Goal: Transaction & Acquisition: Book appointment/travel/reservation

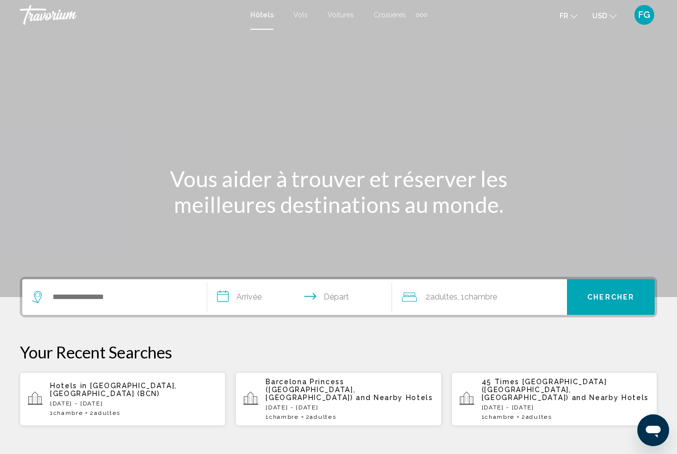
click at [606, 19] on span "USD" at bounding box center [599, 16] width 15 height 8
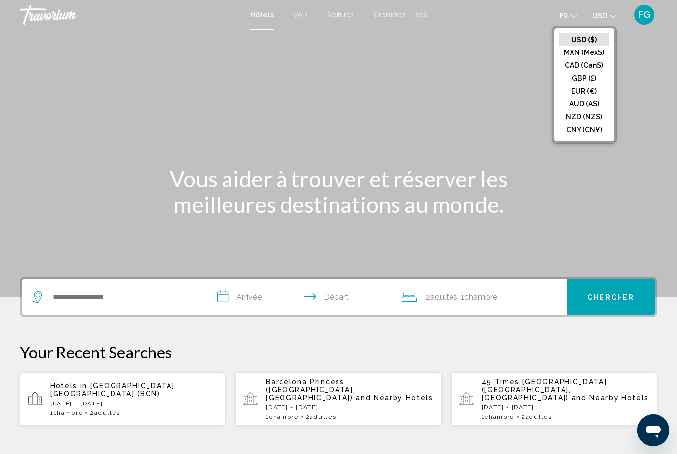
click at [595, 95] on button "EUR (€)" at bounding box center [584, 91] width 50 height 13
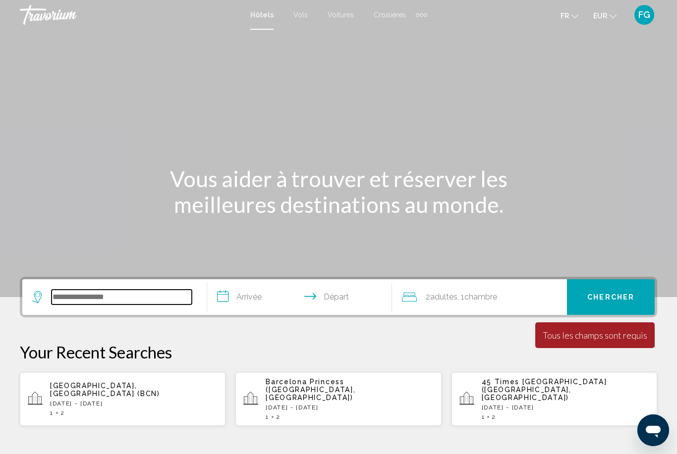
click at [68, 294] on input "Search widget" at bounding box center [122, 297] width 140 height 15
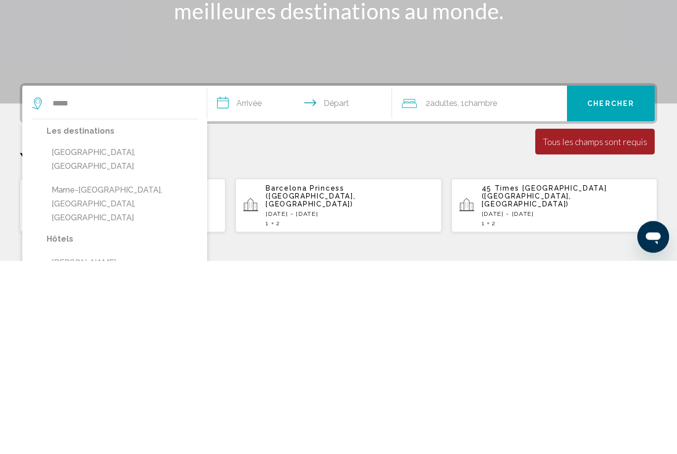
click at [167, 375] on button "Marne-[GEOGRAPHIC_DATA], [GEOGRAPHIC_DATA], [GEOGRAPHIC_DATA]" at bounding box center [122, 398] width 151 height 47
type input "**********"
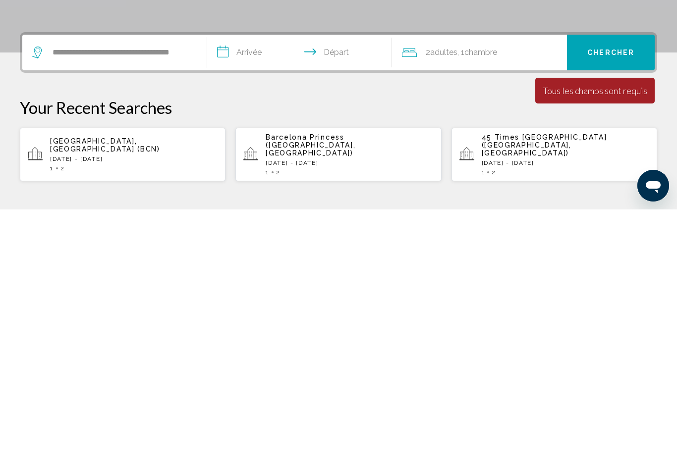
click at [275, 279] on input "**********" at bounding box center [301, 298] width 189 height 39
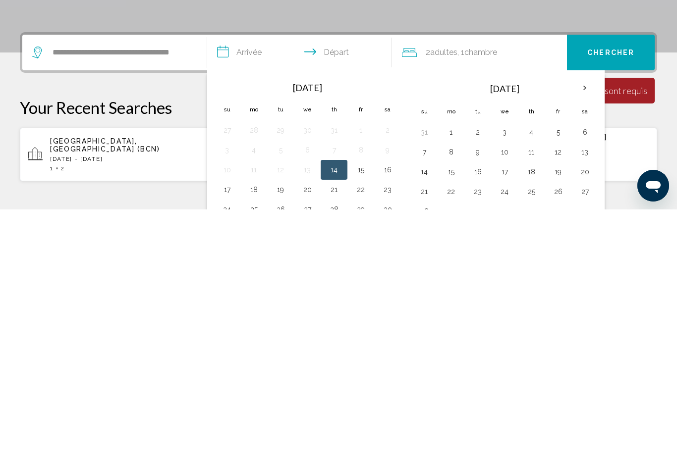
scroll to position [245, 0]
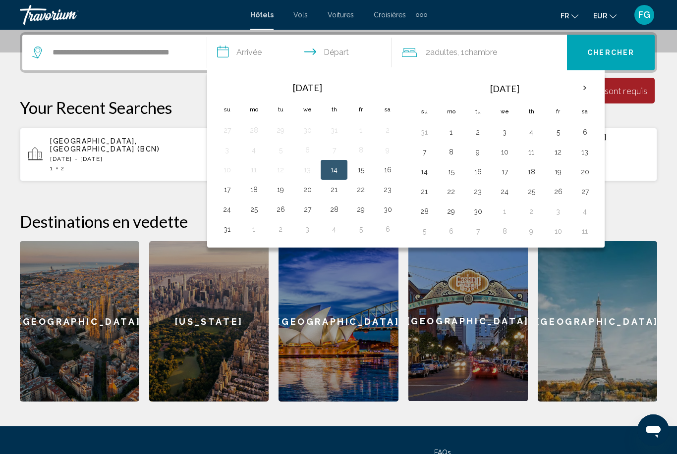
click at [560, 194] on button "26" at bounding box center [558, 192] width 16 height 14
click at [431, 210] on button "28" at bounding box center [424, 212] width 16 height 14
type input "**********"
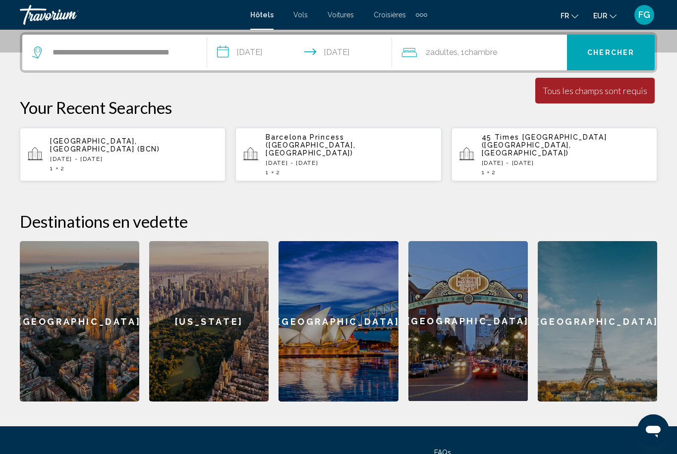
click at [523, 49] on div "2 Adulte Adultes , 1 Chambre pièces" at bounding box center [484, 53] width 165 height 14
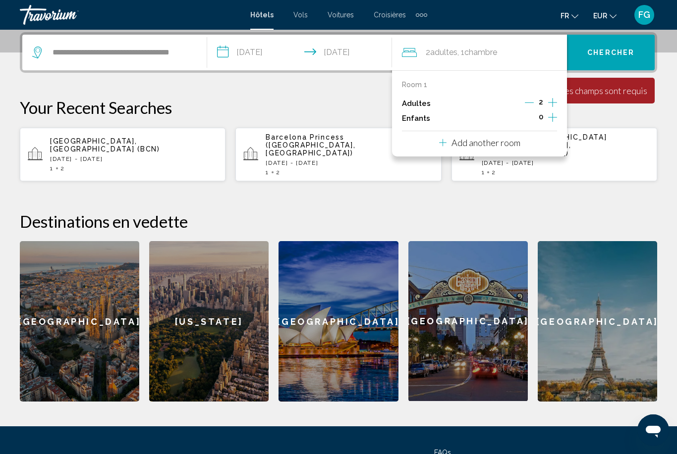
click at [550, 113] on icon "Increment children" at bounding box center [552, 117] width 9 height 12
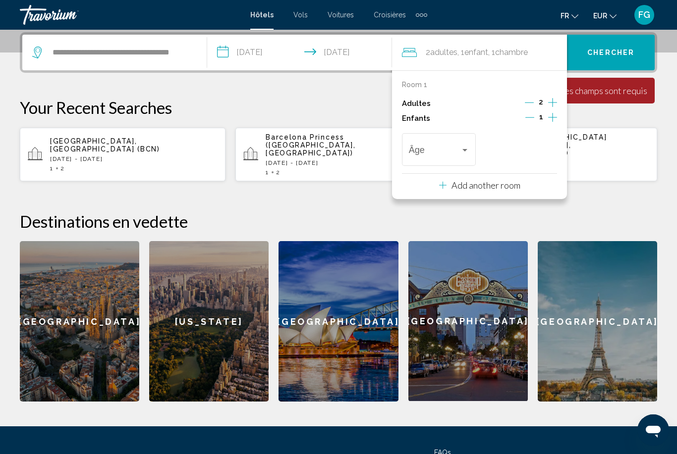
click at [553, 113] on icon "Increment children" at bounding box center [552, 117] width 9 height 9
click at [449, 147] on span "Travelers: 2 adults, 2 children" at bounding box center [435, 152] width 52 height 10
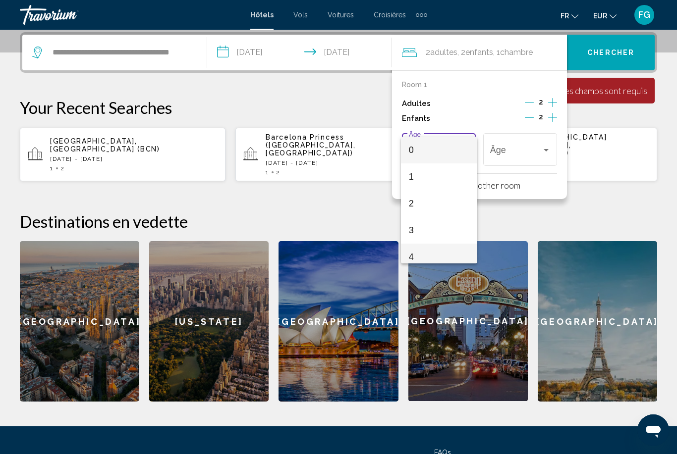
click at [459, 248] on span "4" at bounding box center [439, 257] width 60 height 27
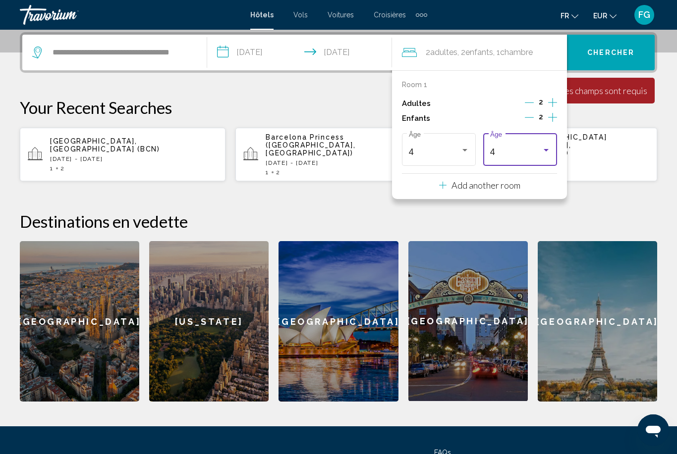
scroll to position [7, 0]
click at [538, 148] on div "4" at bounding box center [516, 152] width 52 height 10
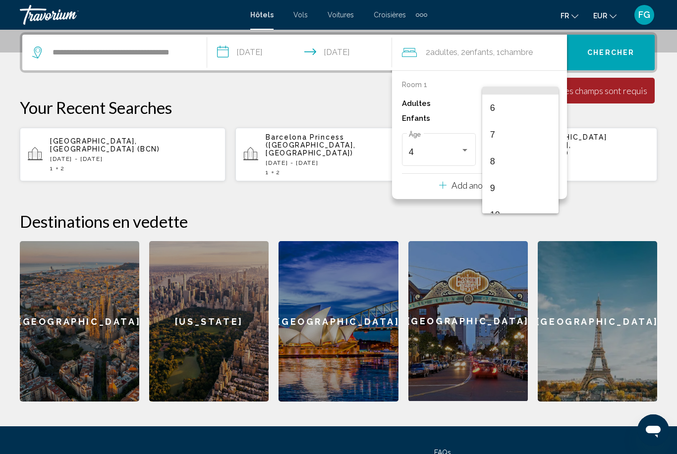
scroll to position [153, 0]
click at [528, 186] on span "9" at bounding box center [520, 187] width 60 height 27
click at [632, 53] on span "Chercher" at bounding box center [610, 53] width 47 height 8
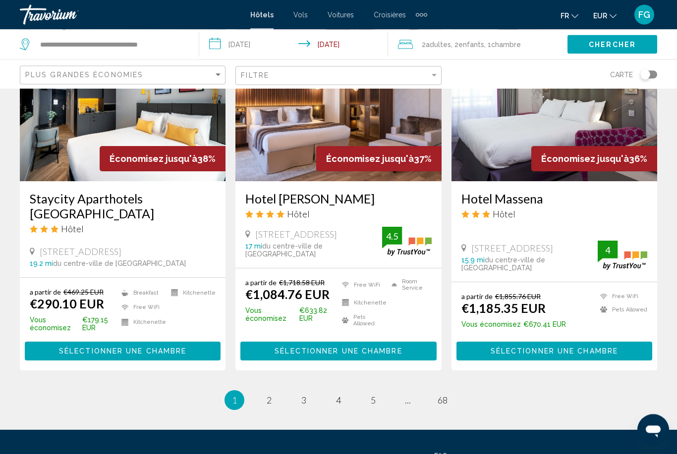
scroll to position [1285, 0]
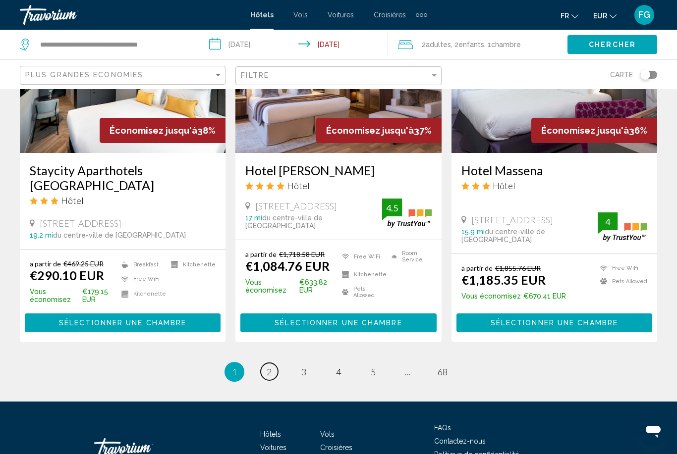
click at [273, 363] on link "page 2" at bounding box center [269, 371] width 17 height 17
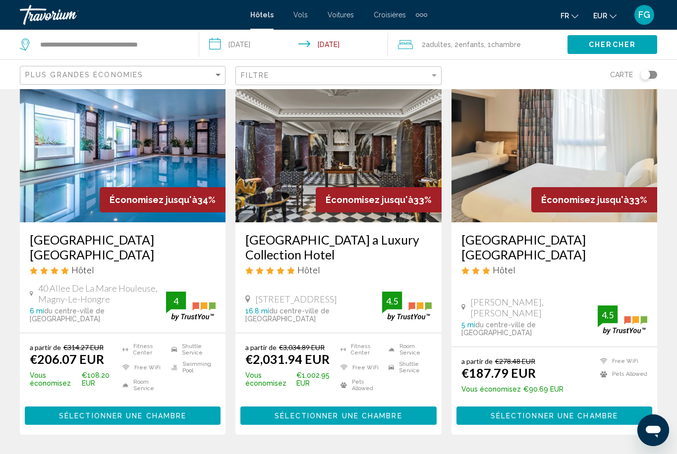
scroll to position [60, 0]
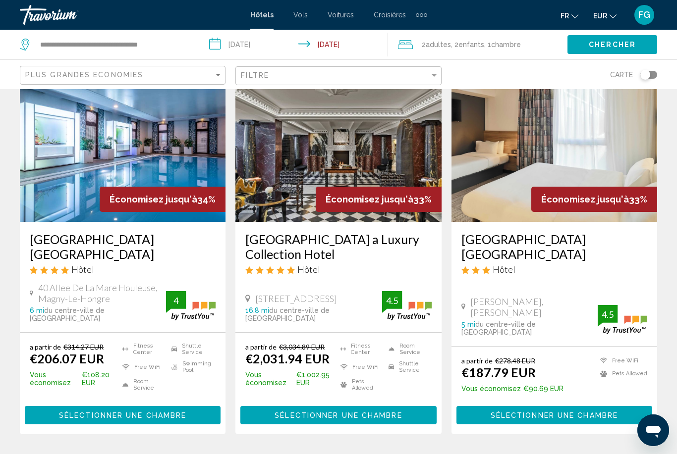
click at [622, 171] on img "Main content" at bounding box center [554, 142] width 206 height 159
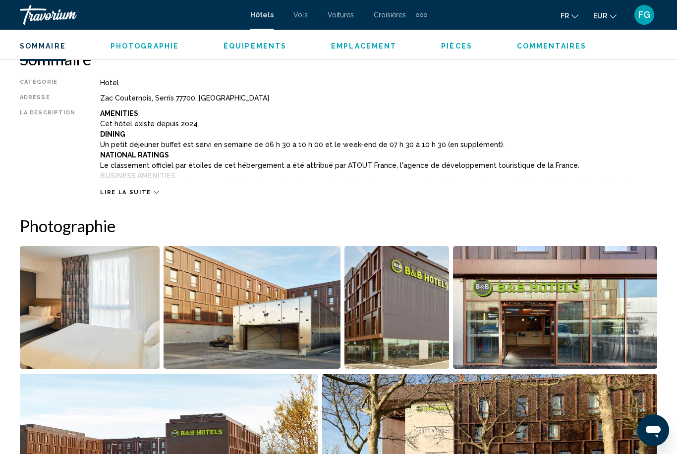
scroll to position [502, 0]
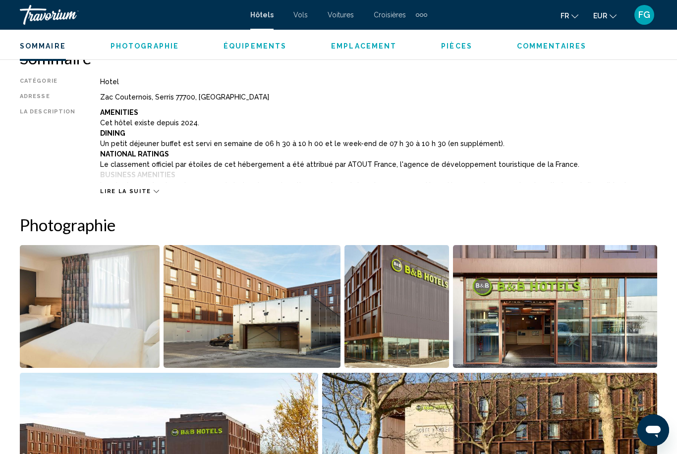
click at [116, 195] on span "Lire la suite" at bounding box center [125, 191] width 51 height 6
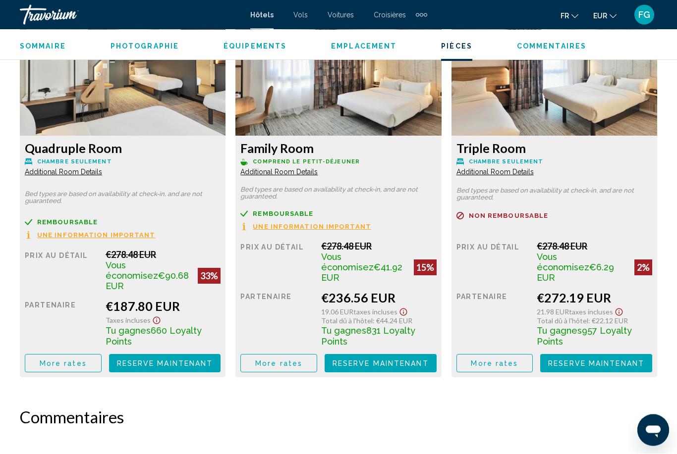
scroll to position [1870, 0]
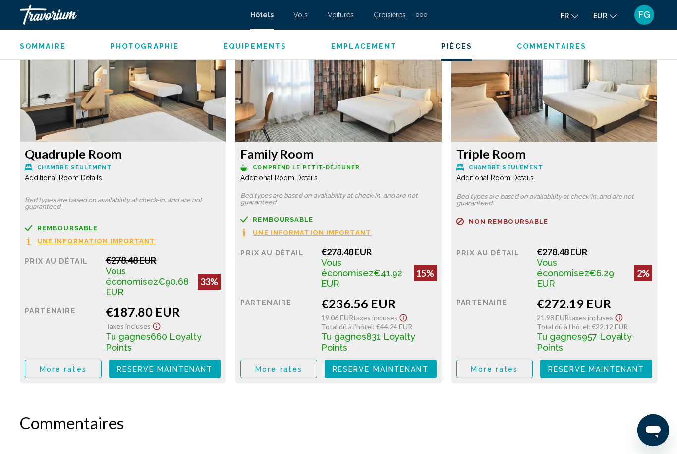
click at [59, 366] on span "More rates" at bounding box center [63, 370] width 47 height 8
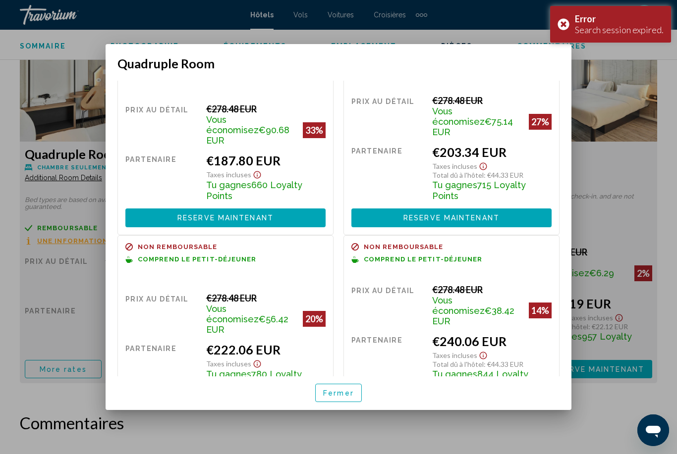
scroll to position [44, 0]
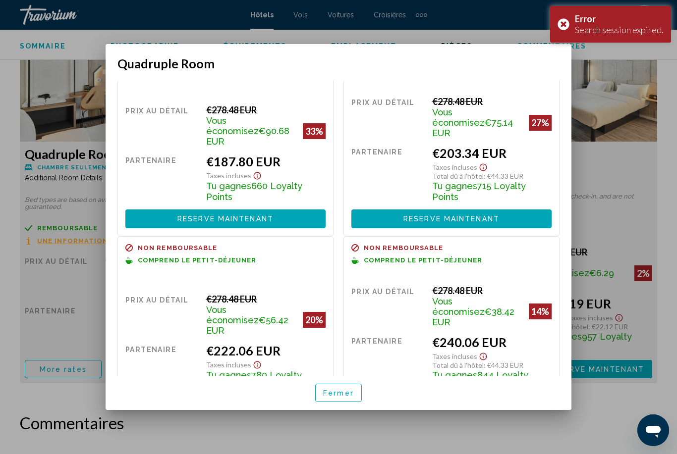
click at [565, 22] on div "Error Search session expired." at bounding box center [610, 24] width 121 height 37
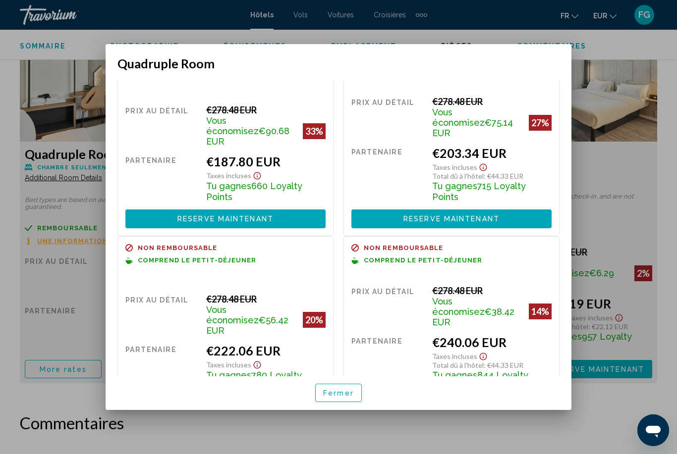
click at [278, 399] on button "Reserve maintenant Plus disponible" at bounding box center [225, 408] width 200 height 18
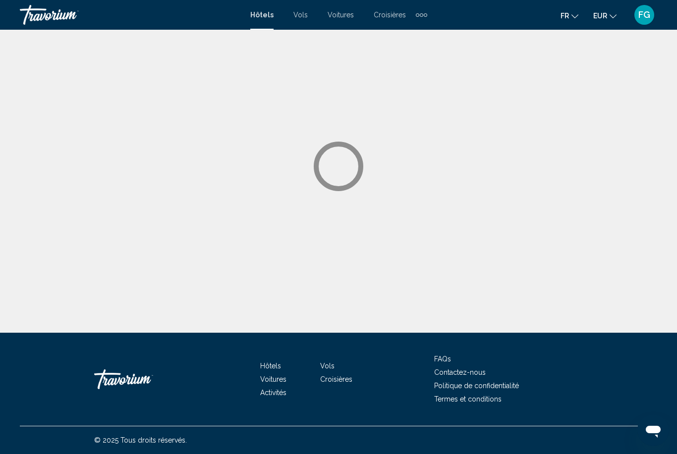
scroll to position [32, 0]
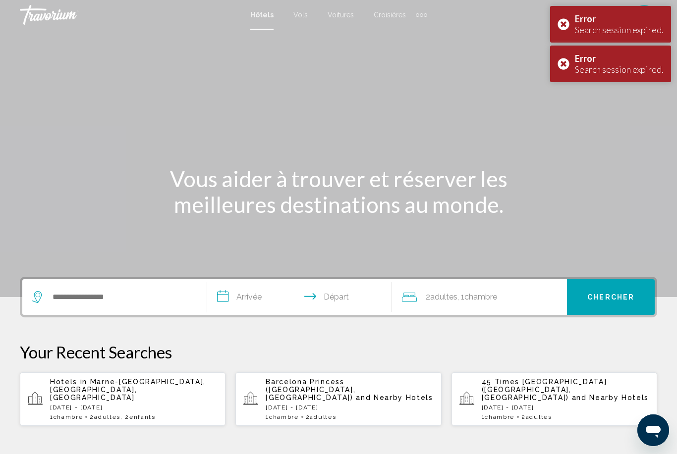
click at [568, 98] on div "Main content" at bounding box center [338, 148] width 677 height 297
click at [571, 54] on div "Error Search session expired." at bounding box center [610, 64] width 121 height 37
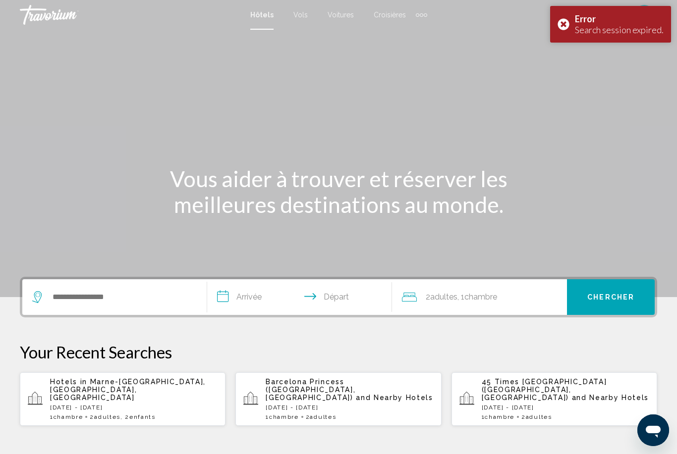
click at [567, 56] on div "Main content" at bounding box center [338, 148] width 677 height 297
click at [565, 62] on div "Main content" at bounding box center [338, 148] width 677 height 297
click at [564, 60] on div "Main content" at bounding box center [338, 148] width 677 height 297
click at [560, 58] on div "Main content" at bounding box center [338, 148] width 677 height 297
